Goal: Information Seeking & Learning: Learn about a topic

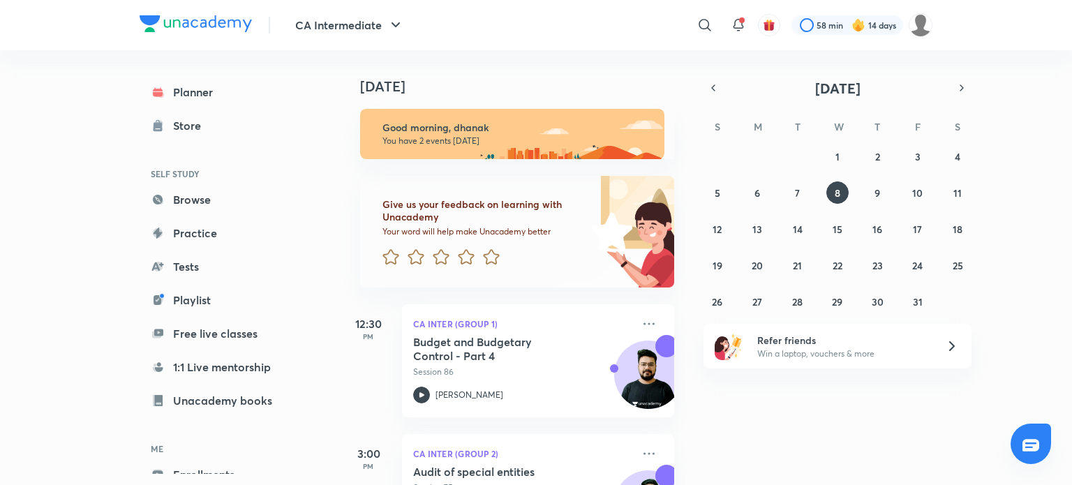
click at [703, 90] on div "[DATE] Good morning, dhanak You have 2 events [DATE] Give us your feedback on l…" at bounding box center [705, 267] width 729 height 435
click at [708, 90] on icon "button" at bounding box center [713, 88] width 11 height 13
click at [708, 93] on icon "button" at bounding box center [713, 88] width 11 height 13
click at [878, 303] on abbr "28" at bounding box center [878, 301] width 10 height 13
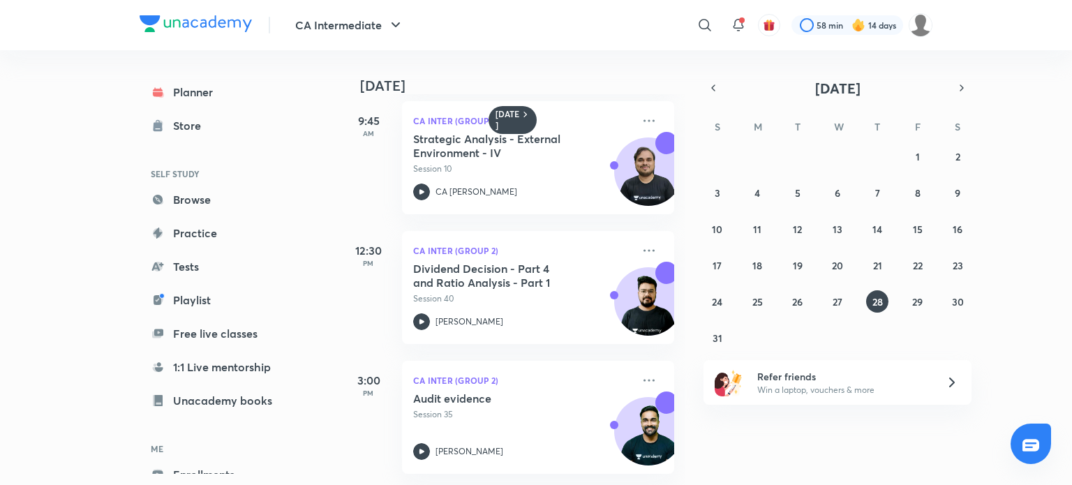
scroll to position [151, 0]
click at [804, 303] on button "26" at bounding box center [798, 301] width 22 height 22
click at [419, 319] on icon at bounding box center [421, 321] width 5 height 5
